Goal: Find specific page/section: Locate a particular part of the current website

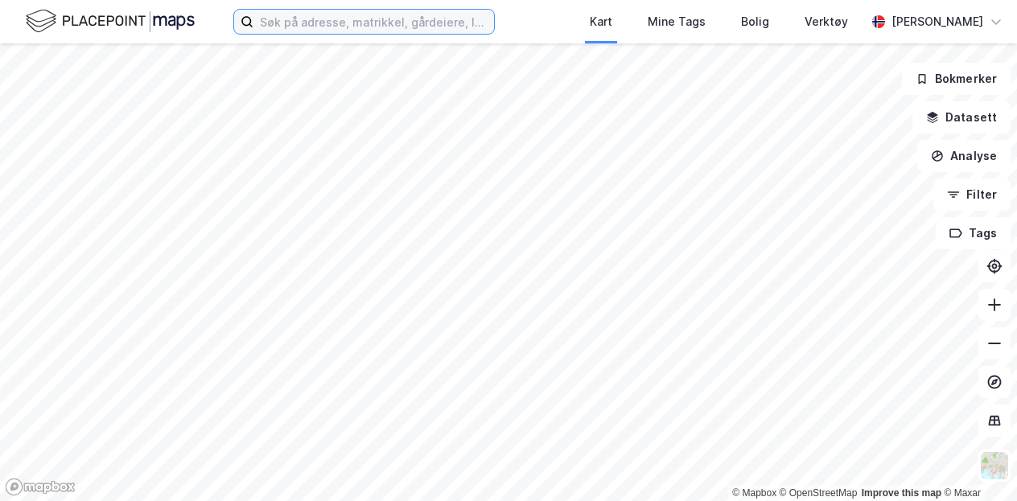
click at [353, 31] on input at bounding box center [373, 22] width 241 height 24
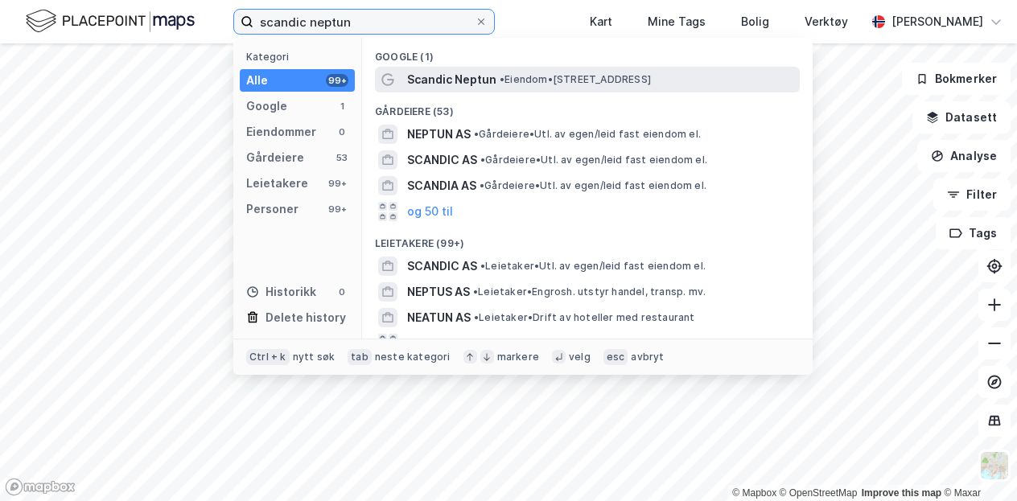
type input "scandic neptun"
click at [507, 80] on span "• Eiendom • [STREET_ADDRESS]" at bounding box center [575, 79] width 151 height 13
